Goal: Check status: Check status

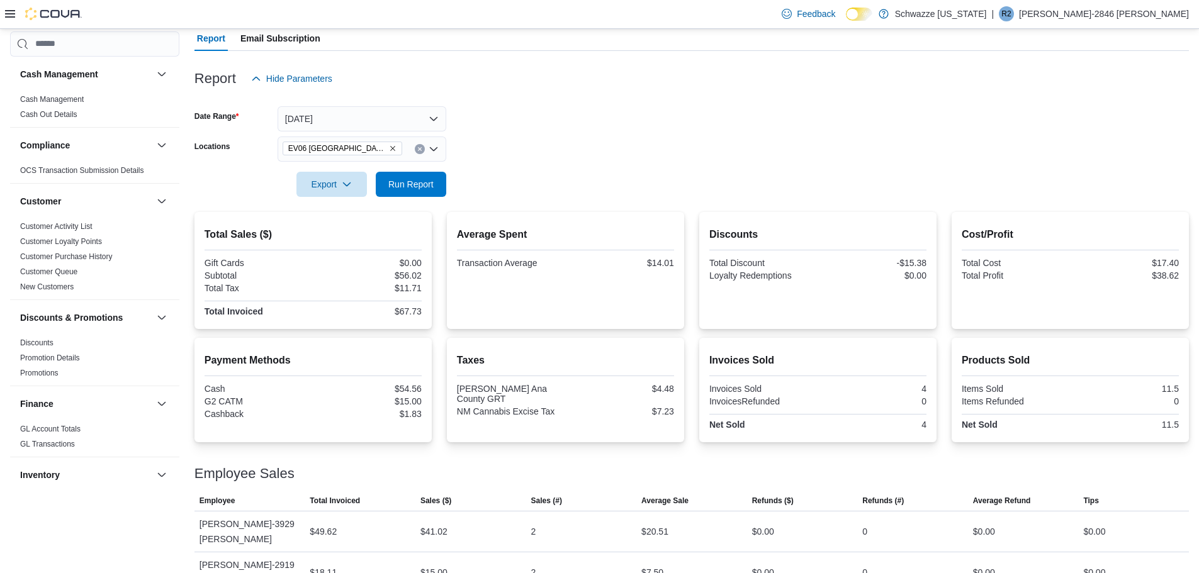
scroll to position [651, 0]
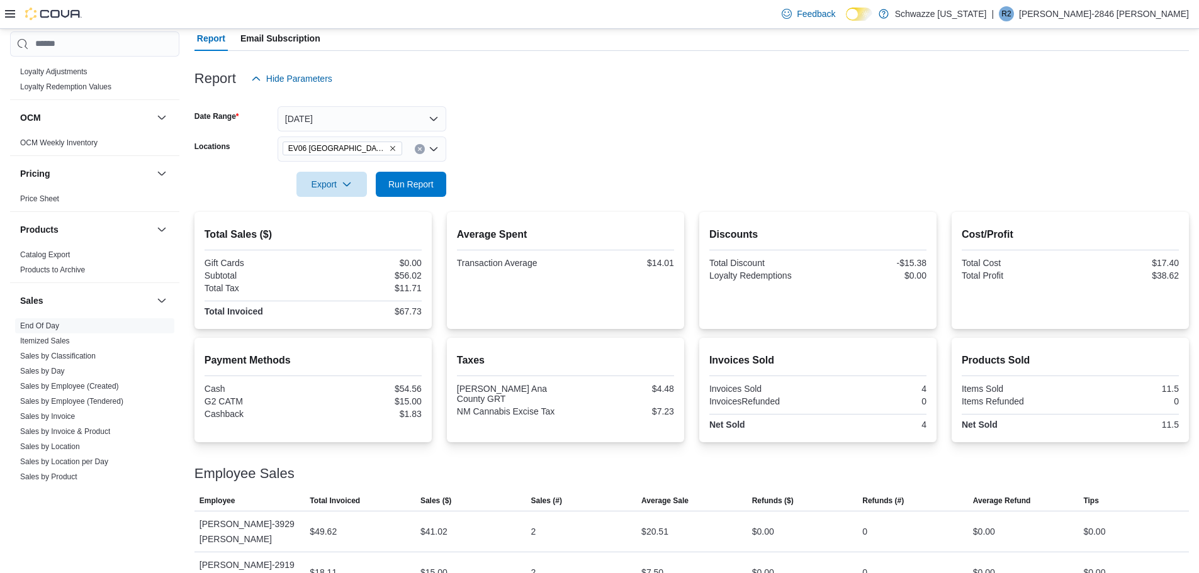
click at [389, 148] on icon "Remove EV06 Las Cruces East from selection in this group" at bounding box center [393, 149] width 8 height 8
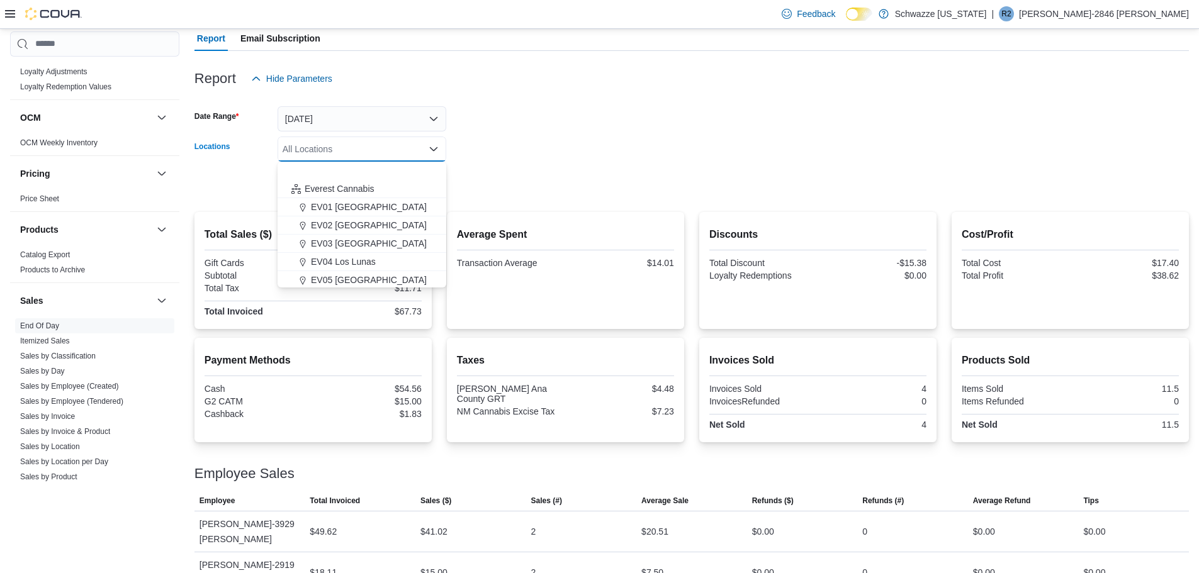
scroll to position [126, 0]
click at [381, 254] on button "[GEOGRAPHIC_DATA]" at bounding box center [361, 246] width 169 height 18
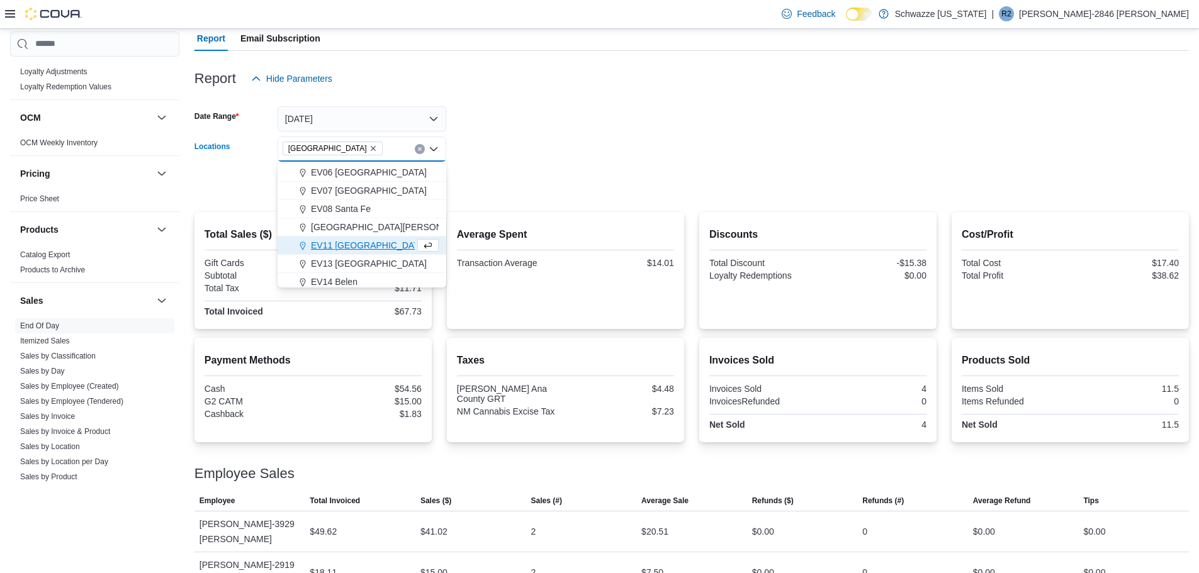
click at [378, 244] on span "EV11 [GEOGRAPHIC_DATA]" at bounding box center [369, 245] width 116 height 13
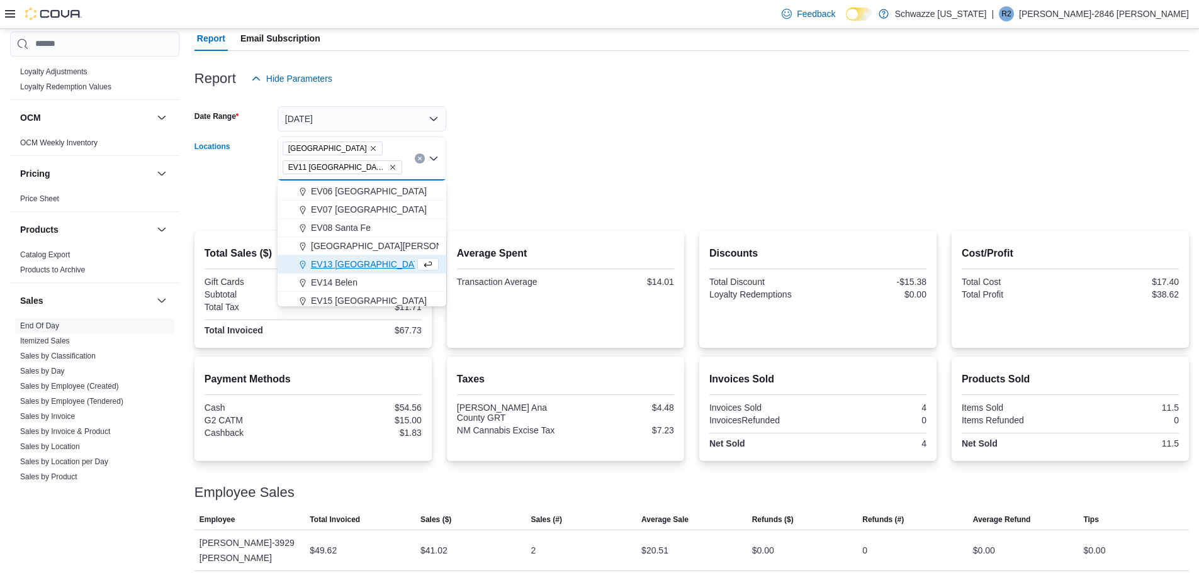
click at [369, 147] on icon "Remove EV10 Sunland Park from selection in this group" at bounding box center [373, 149] width 8 height 8
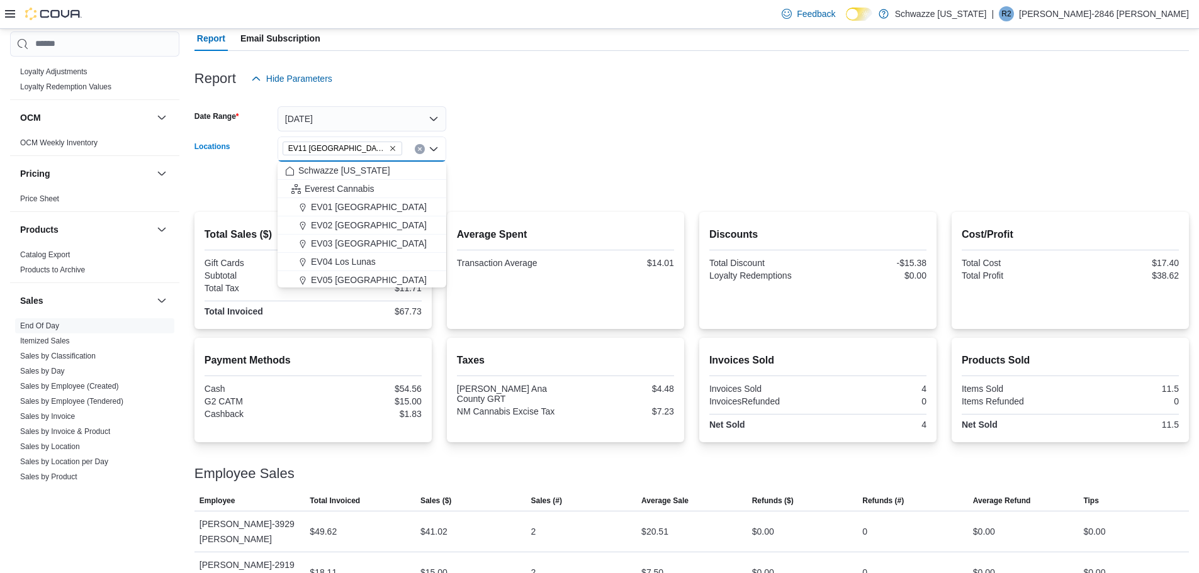
click at [485, 129] on form "Date Range [DATE] Locations [GEOGRAPHIC_DATA] [GEOGRAPHIC_DATA] [GEOGRAPHIC_DAT…" at bounding box center [691, 144] width 994 height 106
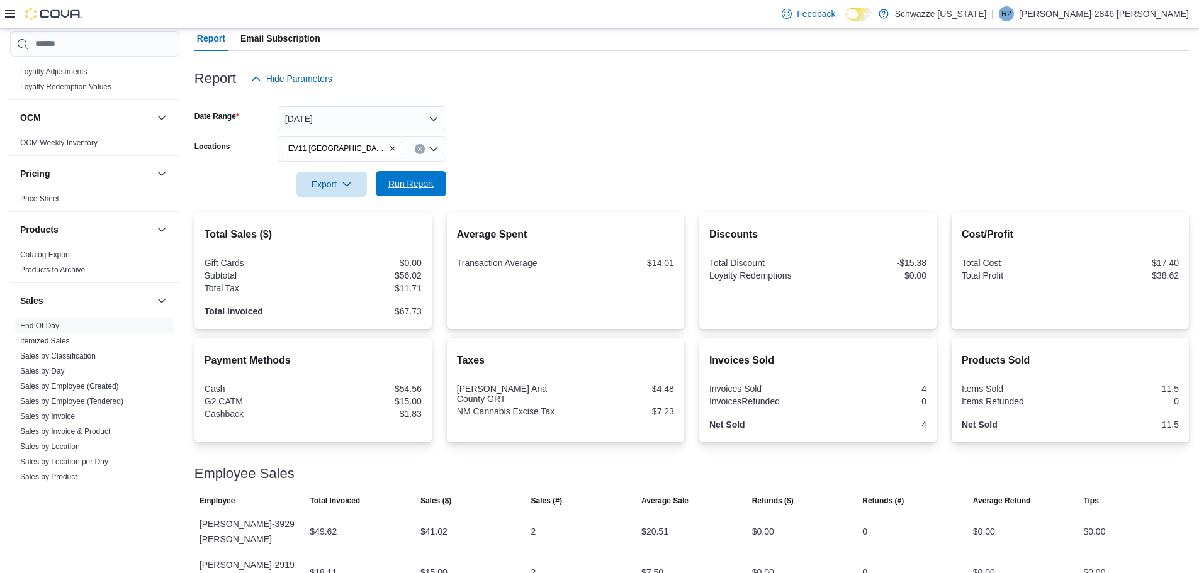
drag, startPoint x: 423, startPoint y: 172, endPoint x: 419, endPoint y: 179, distance: 8.2
click at [423, 174] on span "Run Report" at bounding box center [410, 183] width 55 height 25
click at [390, 147] on icon "Remove EV11 Las Cruces South Valley from selection in this group" at bounding box center [392, 148] width 5 height 5
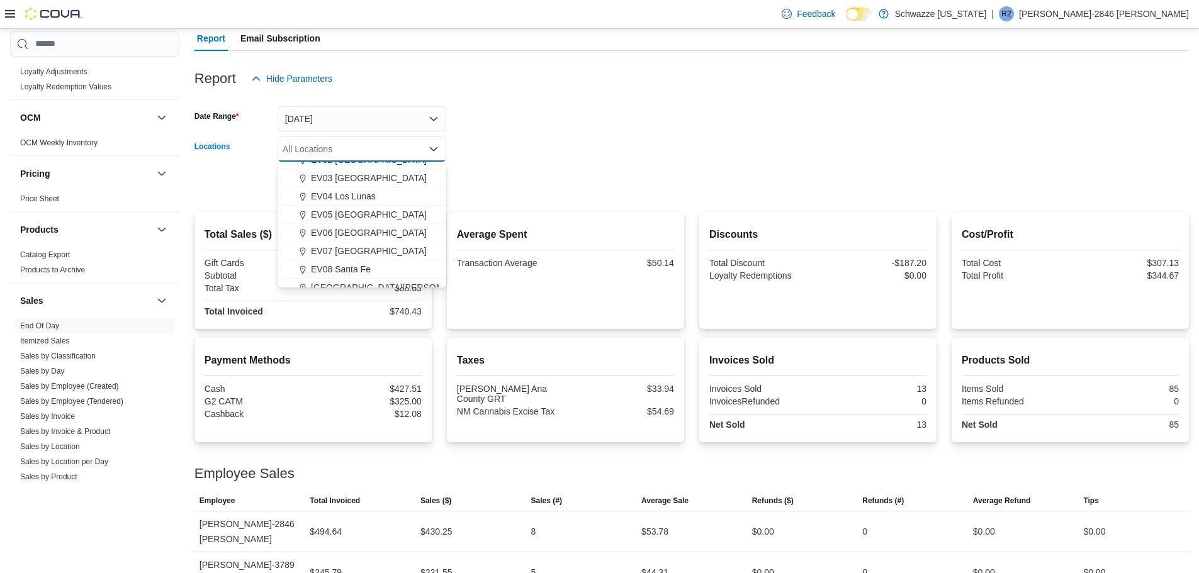
scroll to position [126, 0]
click at [371, 174] on span "EV06 [GEOGRAPHIC_DATA]" at bounding box center [369, 172] width 116 height 13
click at [542, 145] on form "Date Range [DATE] Locations [GEOGRAPHIC_DATA] [GEOGRAPHIC_DATA] [GEOGRAPHIC_DAT…" at bounding box center [691, 144] width 994 height 106
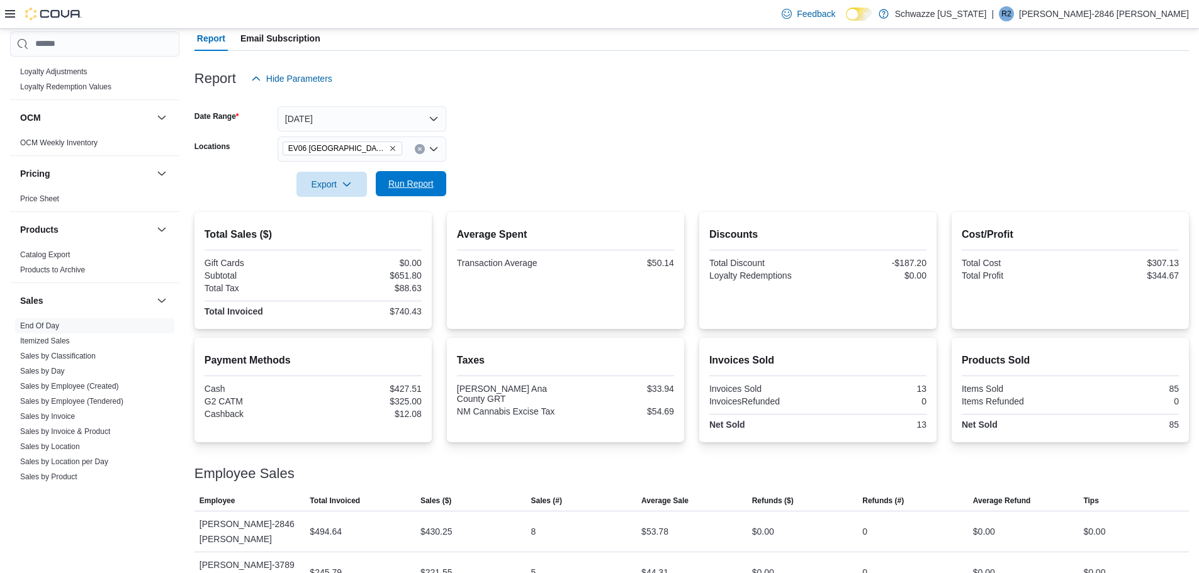
click at [405, 187] on span "Run Report" at bounding box center [410, 183] width 45 height 13
click at [389, 150] on icon "Remove EV06 Las Cruces East from selection in this group" at bounding box center [393, 149] width 8 height 8
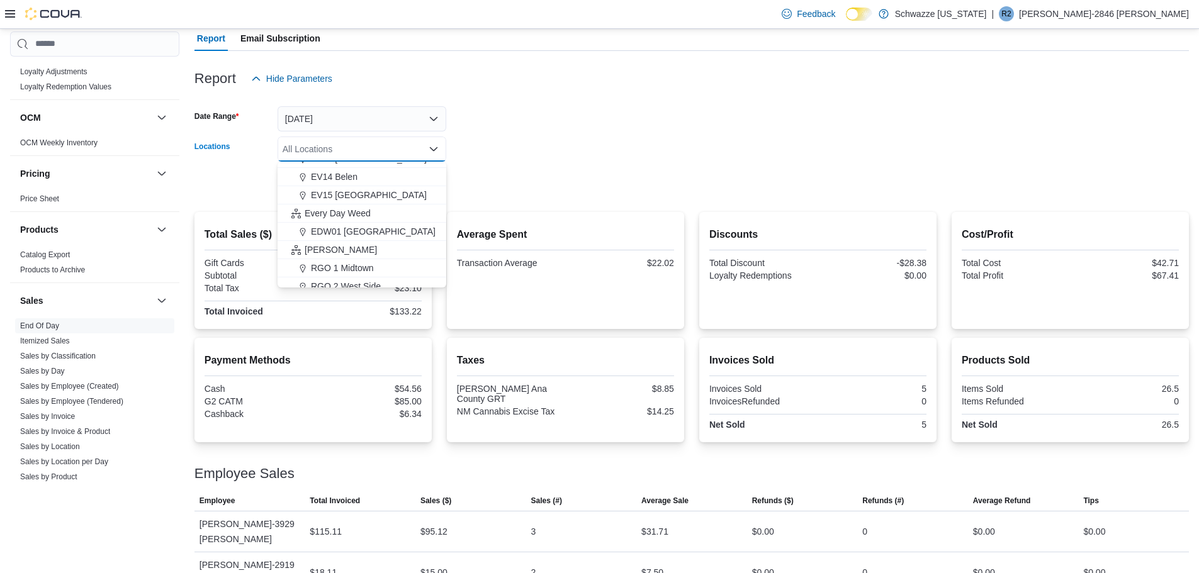
scroll to position [252, 0]
click at [375, 194] on span "EV15 [GEOGRAPHIC_DATA]" at bounding box center [369, 192] width 116 height 13
click at [483, 165] on div at bounding box center [691, 167] width 994 height 10
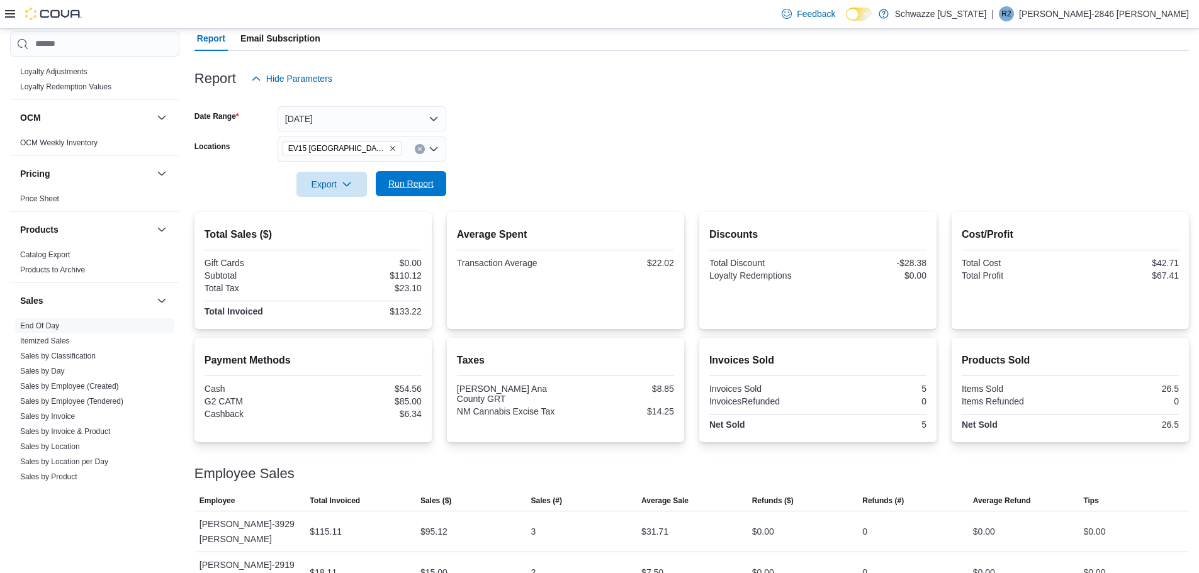
click at [401, 190] on span "Run Report" at bounding box center [410, 183] width 55 height 25
click at [389, 145] on icon "Remove EV15 Las Cruces North from selection in this group" at bounding box center [393, 149] width 8 height 8
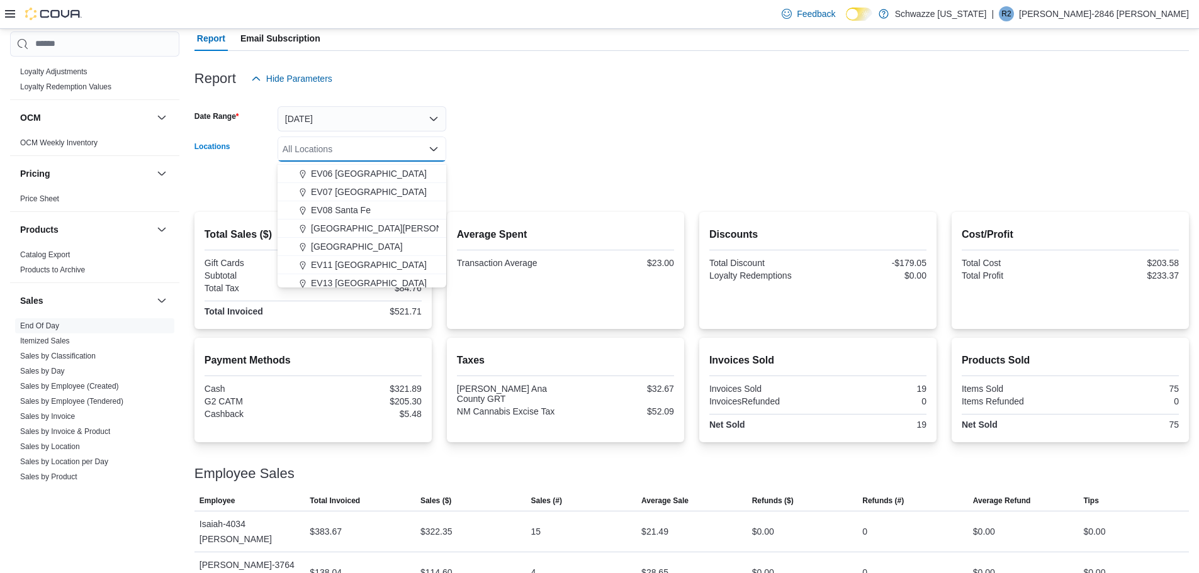
scroll to position [126, 0]
click at [389, 174] on span "EV06 [GEOGRAPHIC_DATA]" at bounding box center [369, 172] width 116 height 13
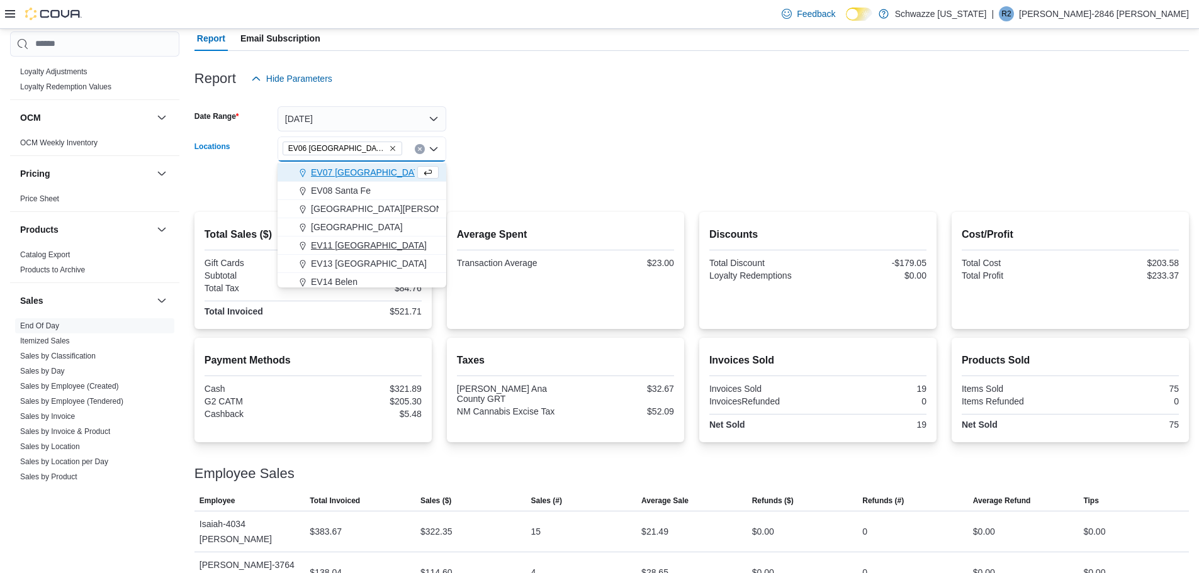
click at [403, 253] on button "EV11 [GEOGRAPHIC_DATA]" at bounding box center [361, 246] width 169 height 18
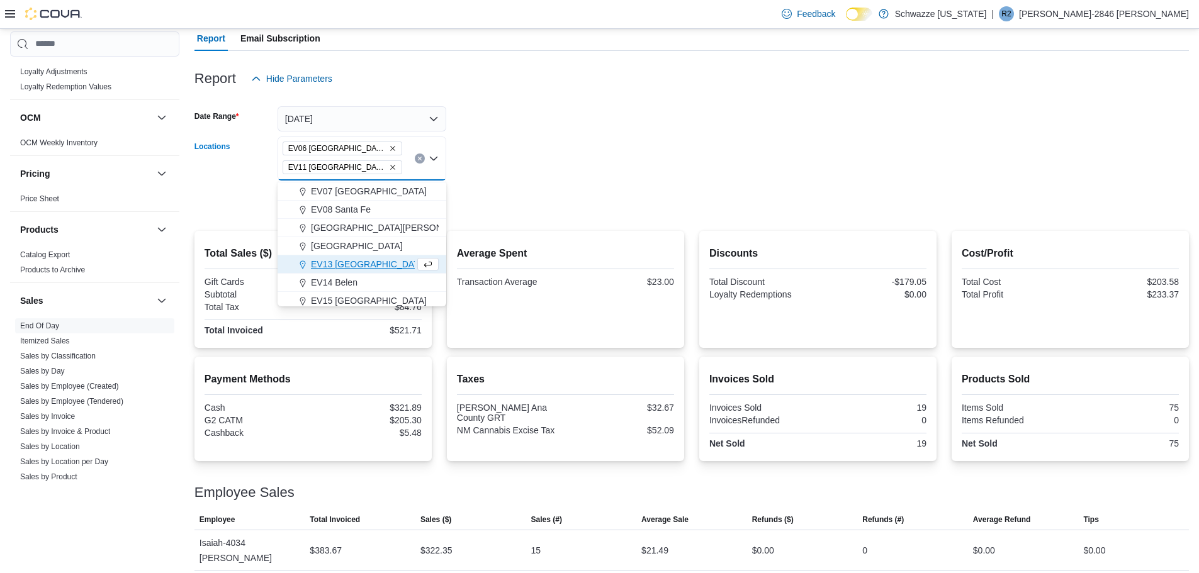
click at [389, 150] on icon "Remove EV06 Las Cruces East from selection in this group" at bounding box center [393, 149] width 8 height 8
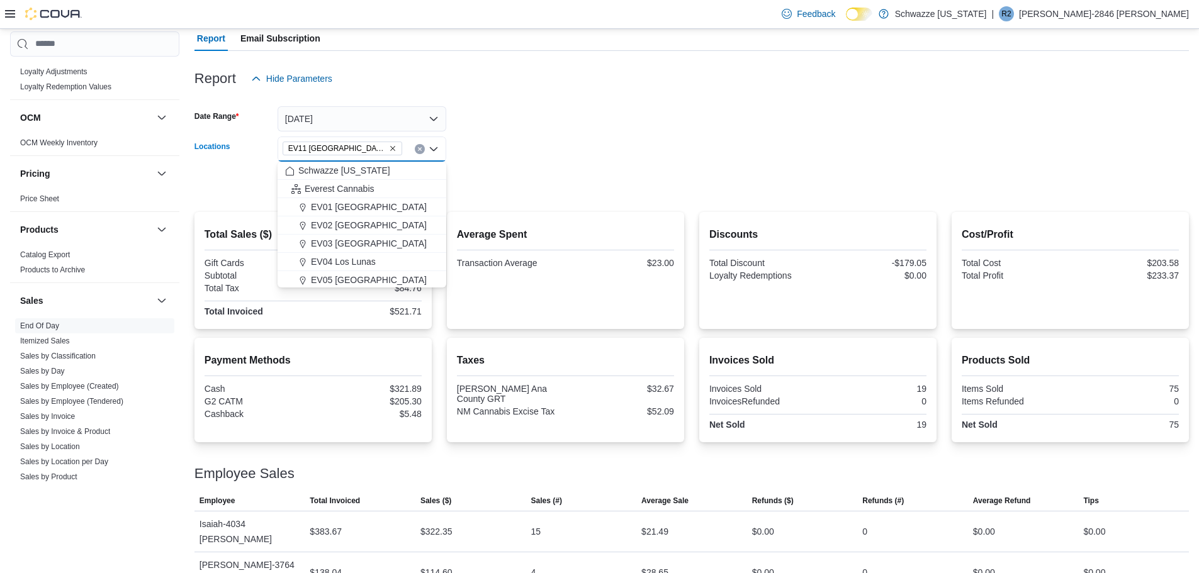
click at [469, 182] on form "Date Range [DATE] Locations [GEOGRAPHIC_DATA] [GEOGRAPHIC_DATA] [GEOGRAPHIC_DAT…" at bounding box center [691, 144] width 994 height 106
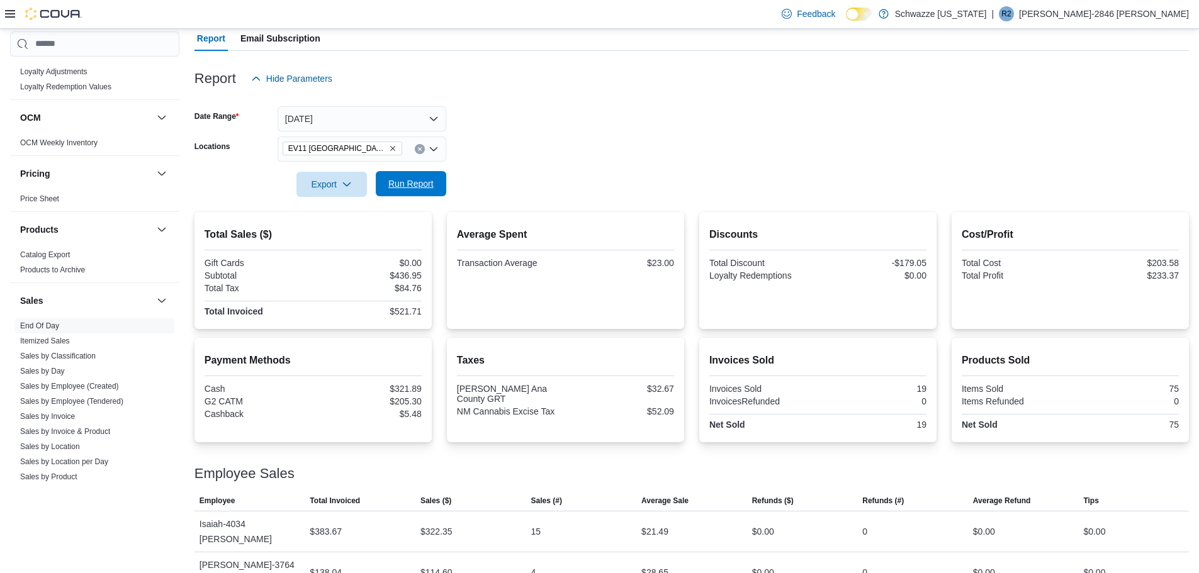
click at [417, 183] on span "Run Report" at bounding box center [410, 183] width 45 height 13
click at [420, 186] on span "Run Report" at bounding box center [410, 183] width 45 height 13
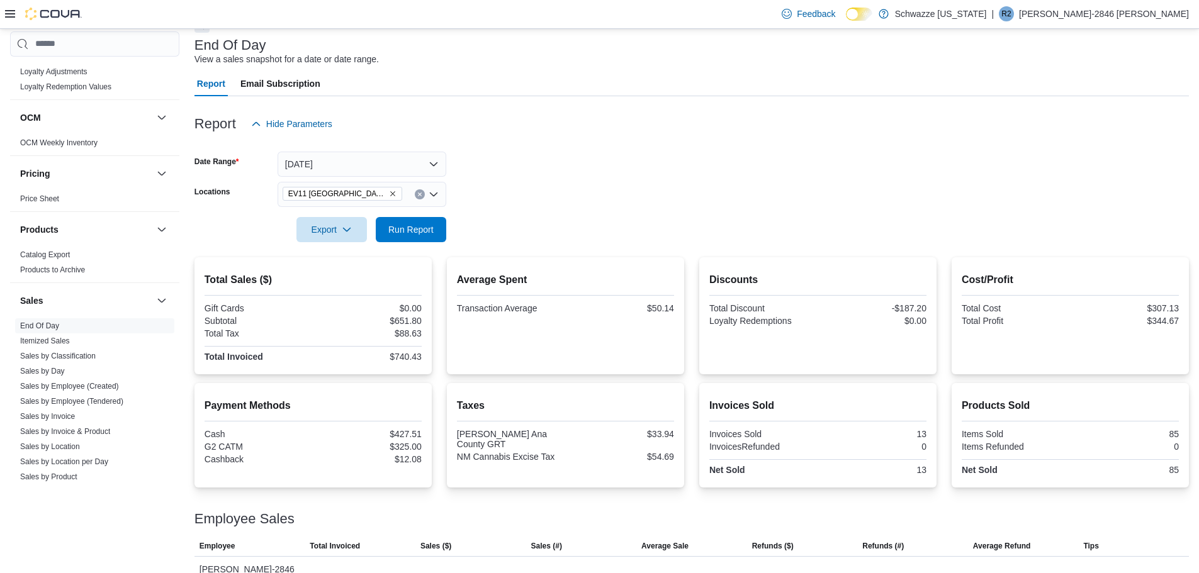
scroll to position [118, 0]
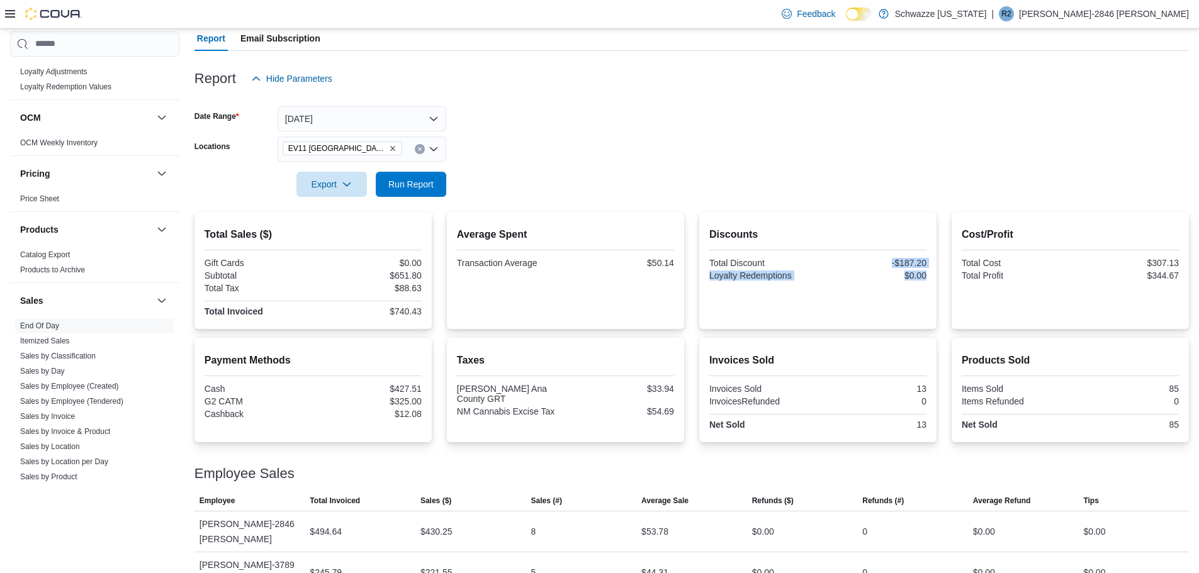
drag, startPoint x: 900, startPoint y: 262, endPoint x: 941, endPoint y: 290, distance: 50.3
click at [936, 290] on div "Discounts Total Discount -$187.20 Loyalty Redemptions $0.00" at bounding box center [817, 270] width 237 height 117
click at [937, 114] on form "Date Range [DATE] Locations [GEOGRAPHIC_DATA] [GEOGRAPHIC_DATA] [GEOGRAPHIC_DAT…" at bounding box center [691, 144] width 994 height 106
click at [408, 181] on span "Run Report" at bounding box center [410, 183] width 45 height 13
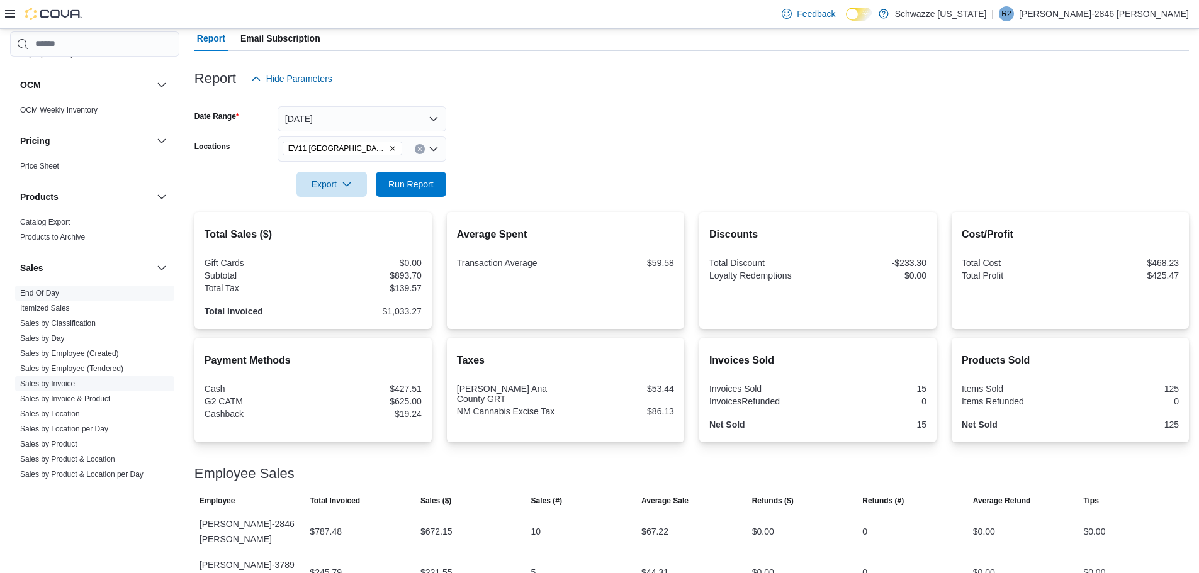
scroll to position [714, 0]
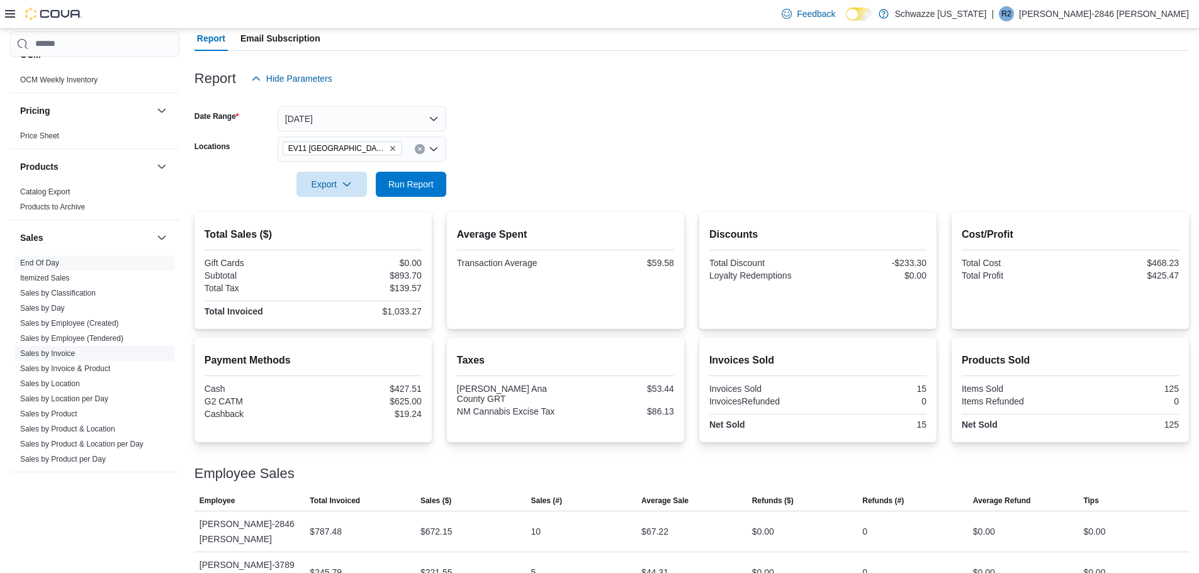
click at [50, 356] on link "Sales by Invoice" at bounding box center [47, 353] width 55 height 9
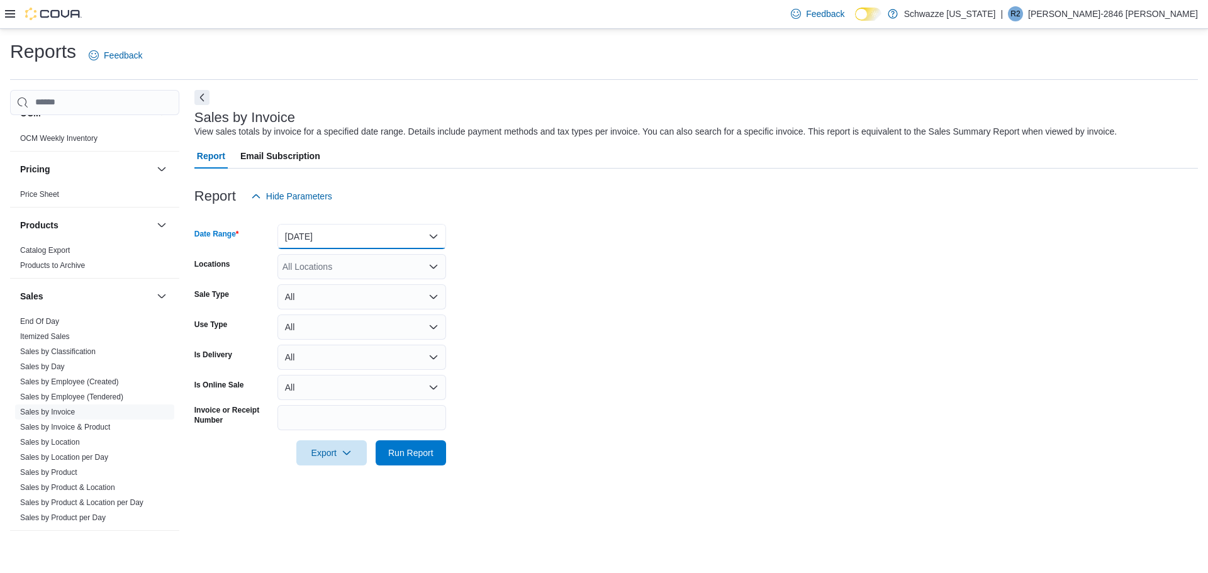
click at [345, 239] on button "[DATE]" at bounding box center [361, 236] width 169 height 25
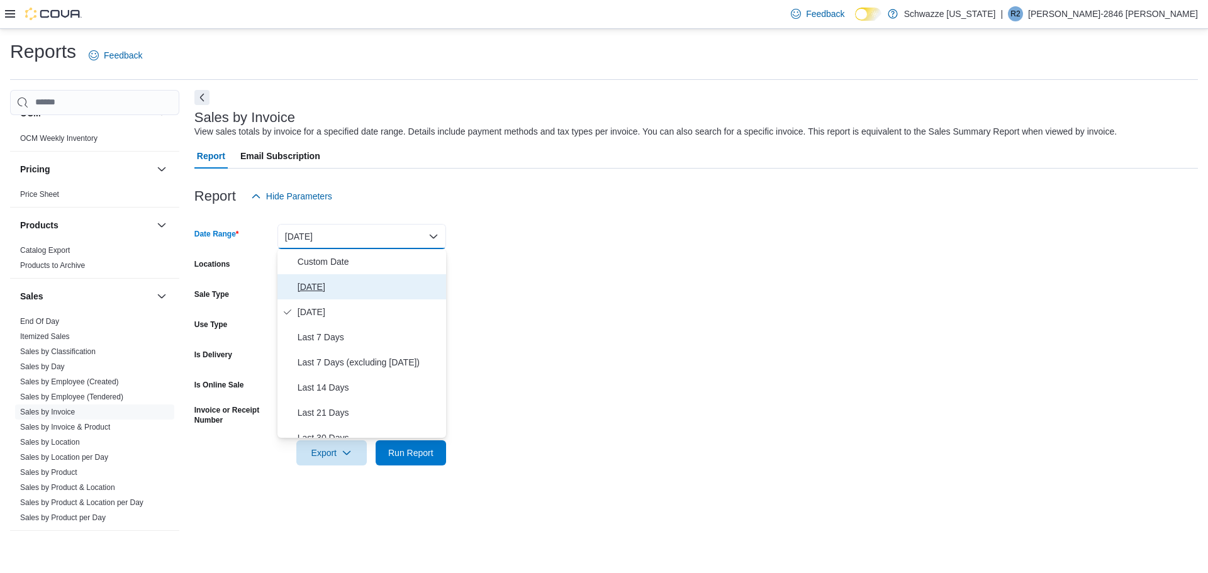
click at [304, 277] on button "[DATE]" at bounding box center [361, 286] width 169 height 25
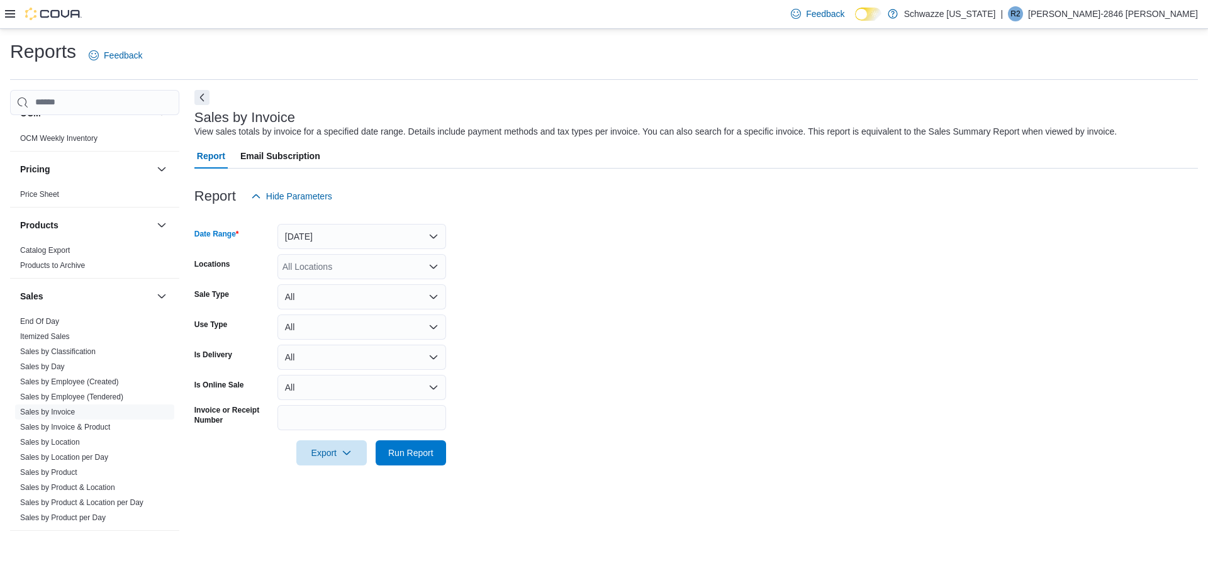
click at [306, 261] on div "All Locations" at bounding box center [361, 266] width 169 height 25
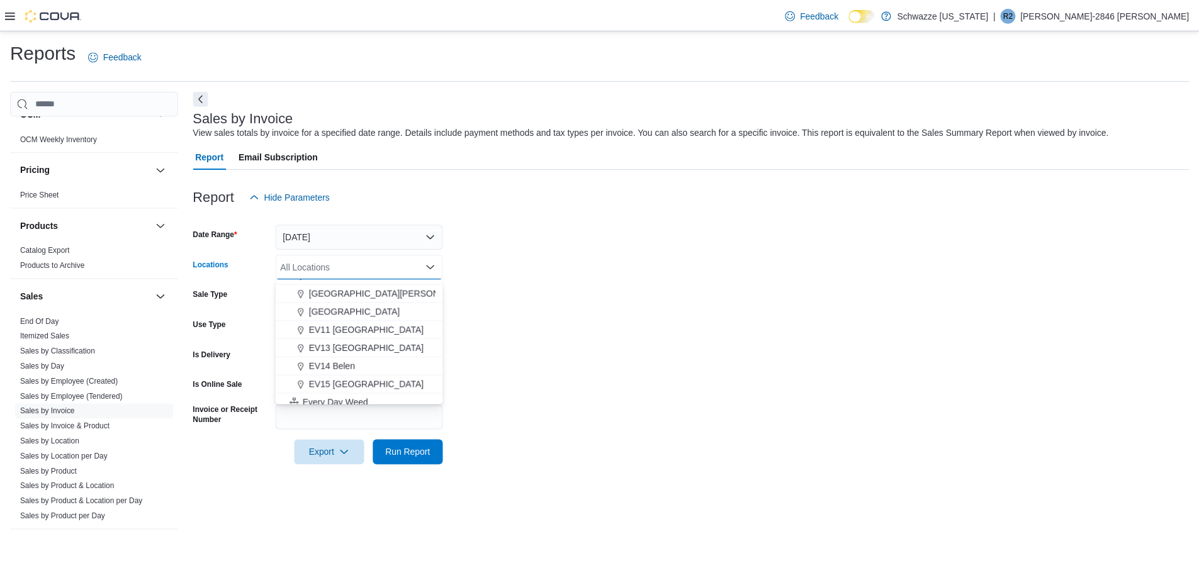
scroll to position [189, 0]
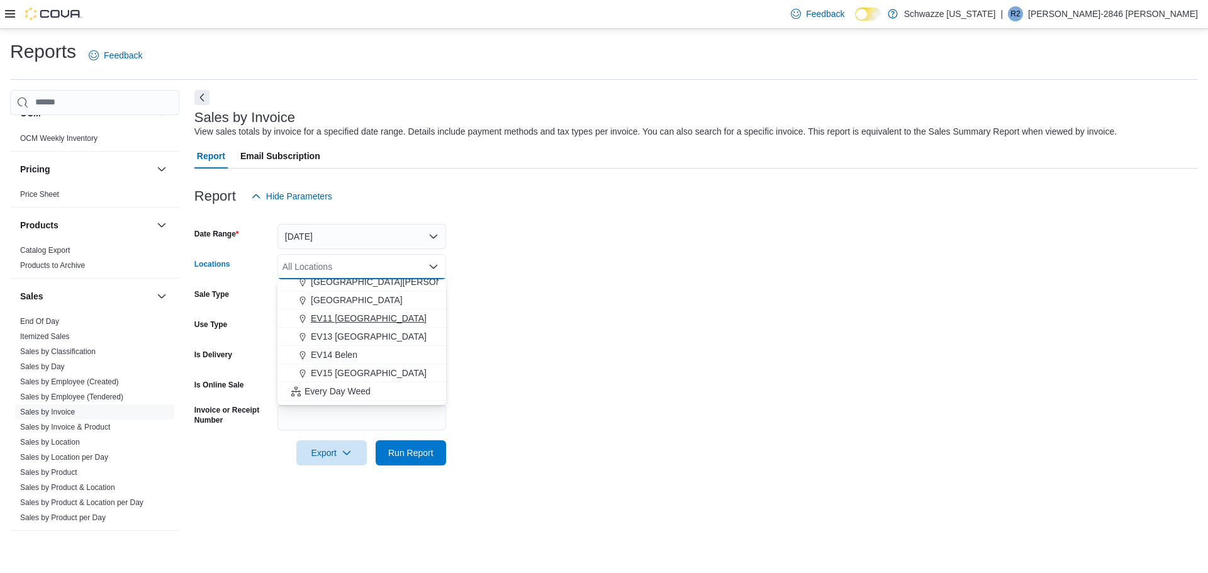
click at [367, 322] on span "EV11 [GEOGRAPHIC_DATA]" at bounding box center [369, 318] width 116 height 13
drag, startPoint x: 570, startPoint y: 321, endPoint x: 430, endPoint y: 401, distance: 161.2
click at [565, 324] on form "Date Range [DATE] Locations [GEOGRAPHIC_DATA] [GEOGRAPHIC_DATA] [GEOGRAPHIC_DAT…" at bounding box center [696, 337] width 1004 height 257
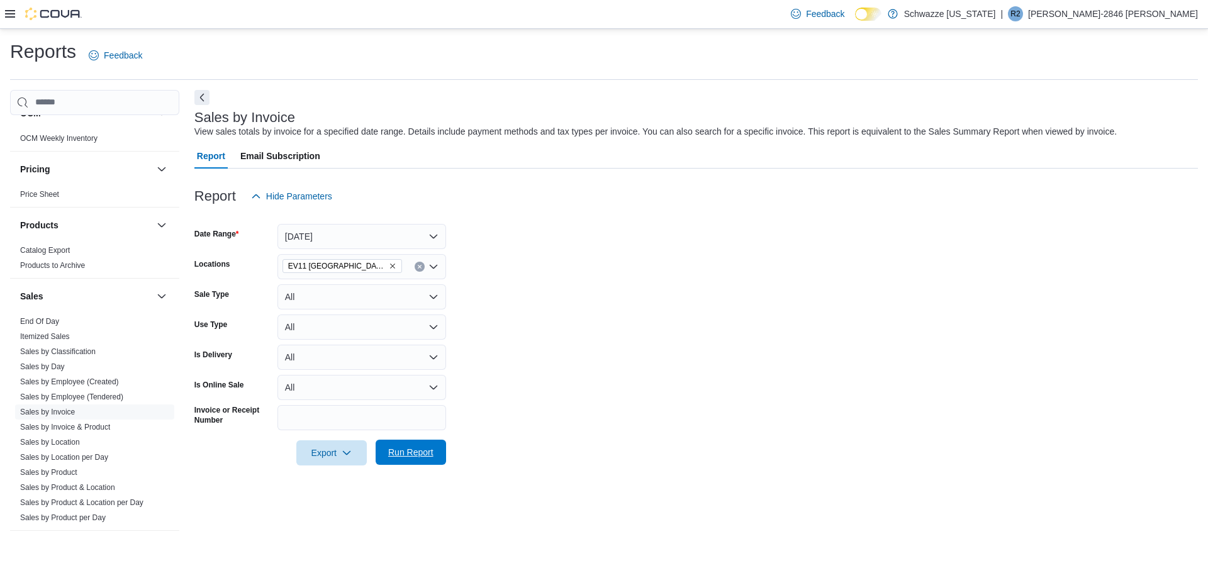
click at [403, 456] on span "Run Report" at bounding box center [410, 452] width 45 height 13
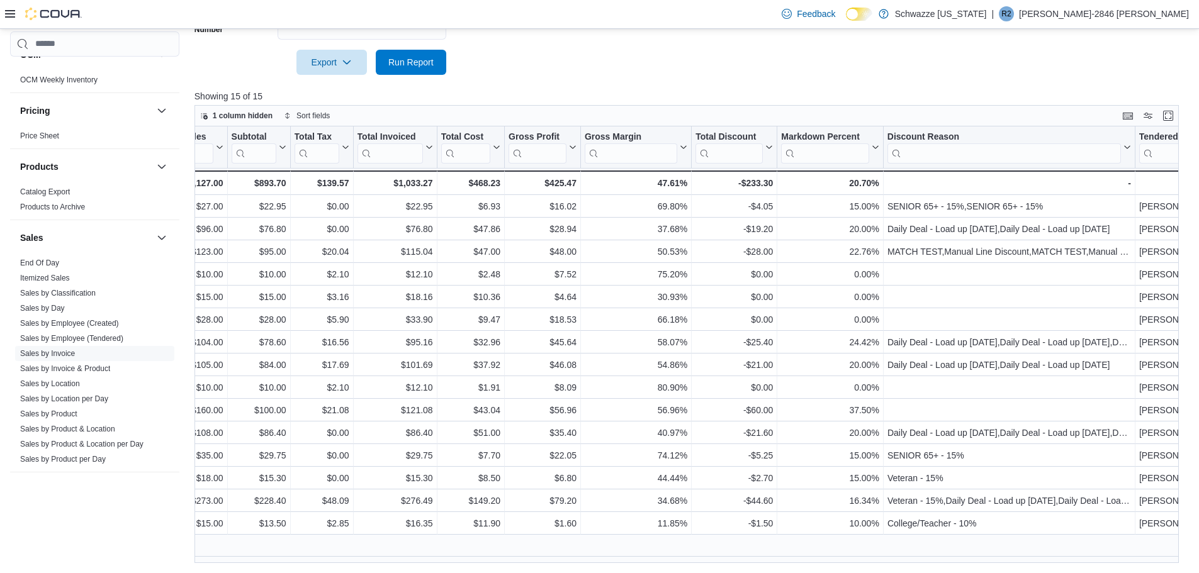
scroll to position [0, 821]
